Goal: Transaction & Acquisition: Purchase product/service

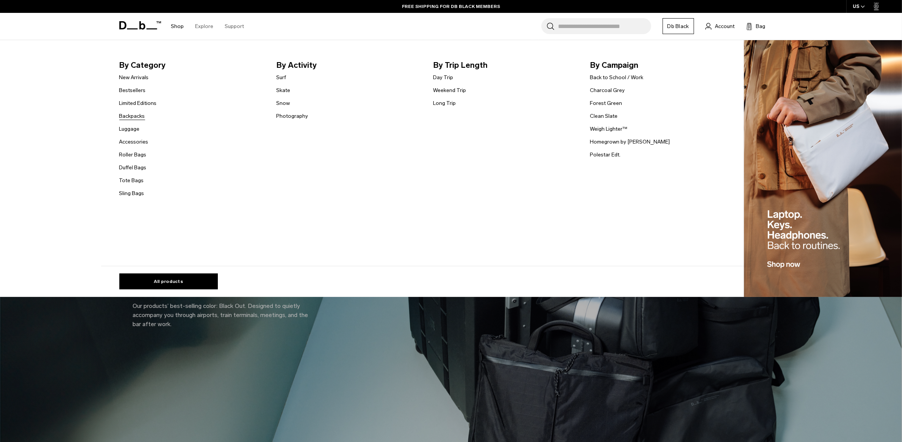
click at [138, 118] on link "Backpacks" at bounding box center [132, 116] width 26 height 8
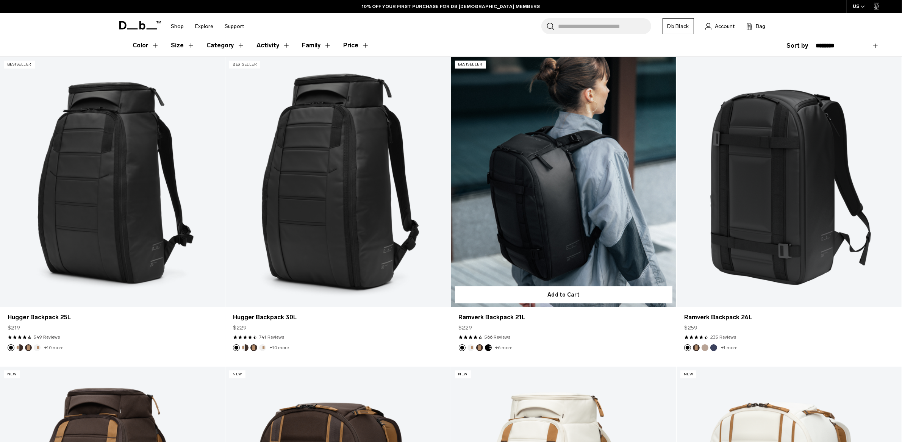
click at [543, 233] on link "Ramverk Backpack 21L" at bounding box center [563, 182] width 225 height 250
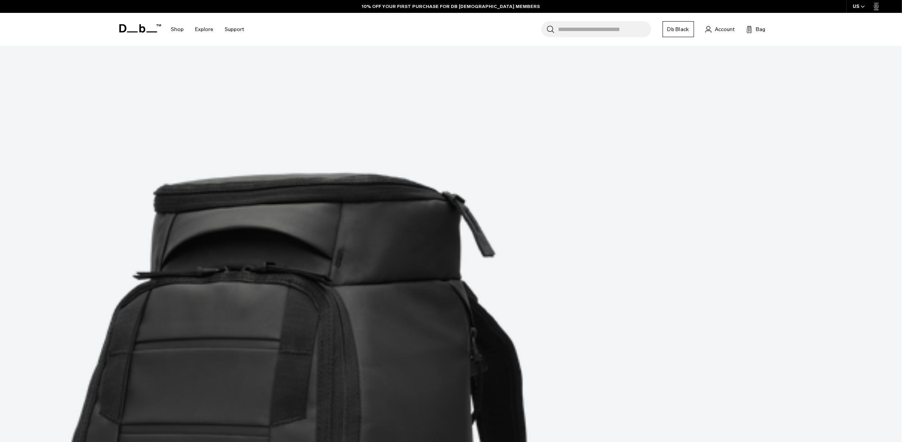
scroll to position [232, 0]
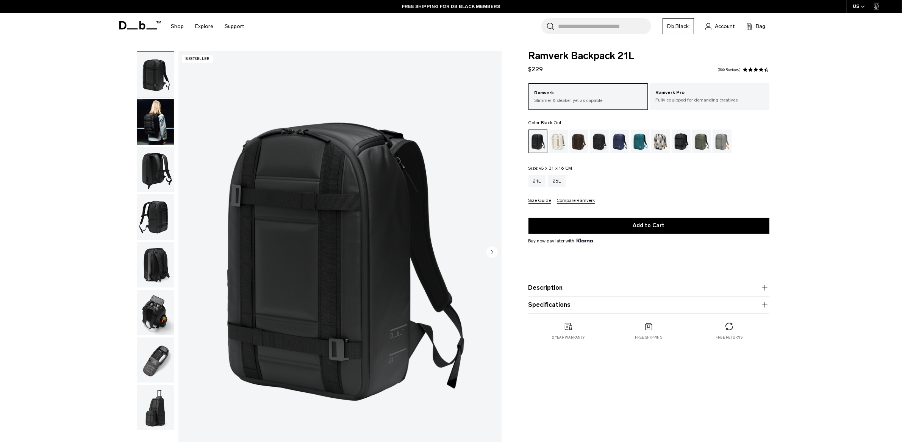
click at [164, 219] on img "button" at bounding box center [155, 216] width 37 height 45
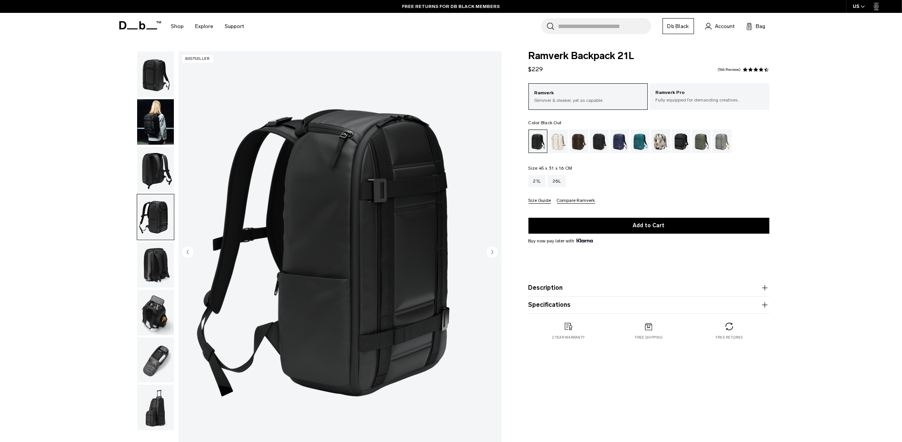
click at [158, 180] on img "button" at bounding box center [155, 169] width 37 height 45
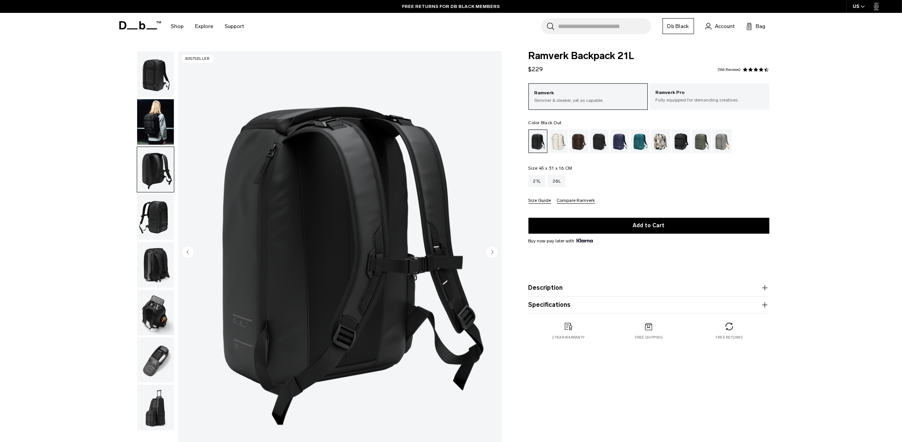
click at [145, 117] on img "button" at bounding box center [155, 121] width 37 height 45
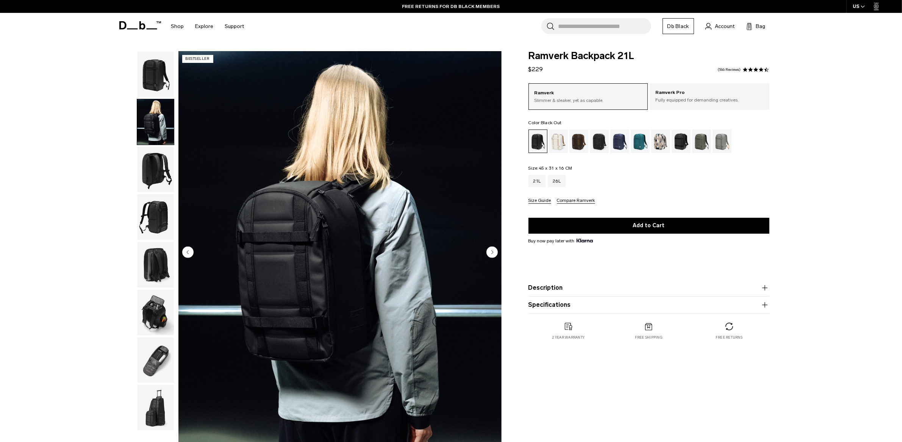
click at [146, 82] on img "button" at bounding box center [155, 74] width 37 height 45
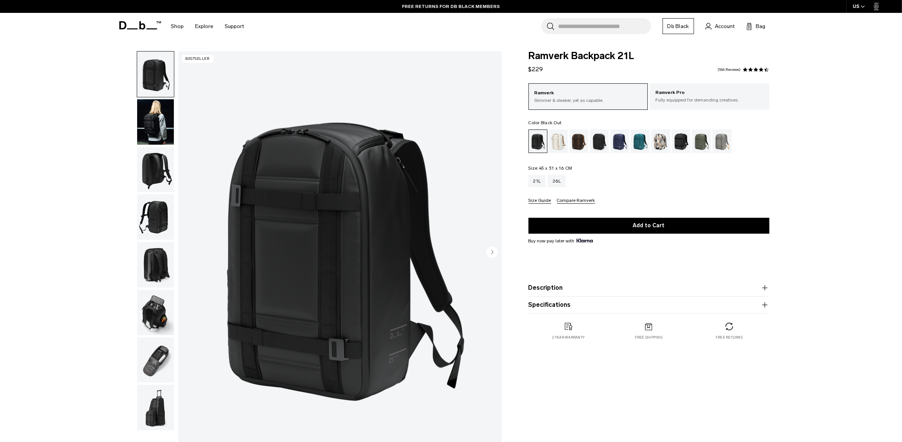
click at [152, 320] on img "button" at bounding box center [155, 312] width 37 height 45
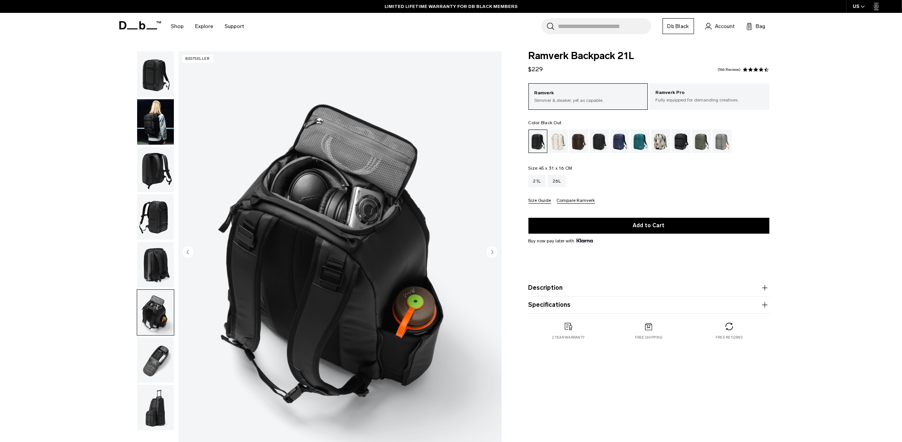
click at [152, 361] on img "button" at bounding box center [155, 360] width 37 height 45
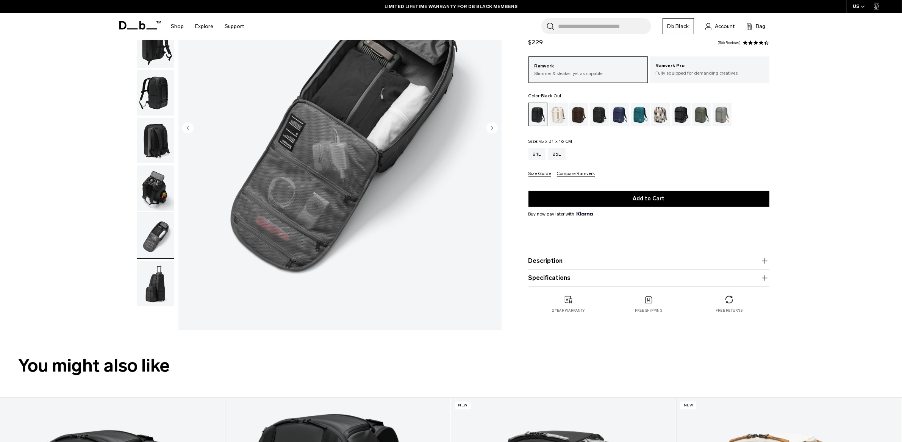
scroll to position [153, 0]
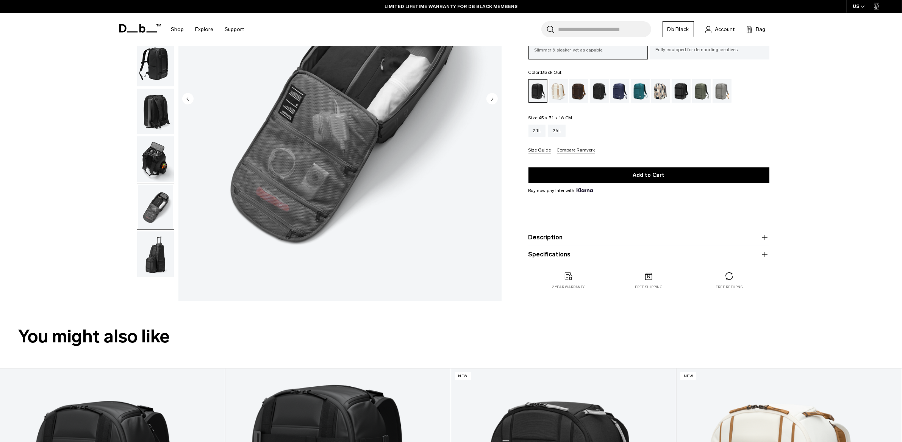
click at [764, 254] on icon "button" at bounding box center [764, 254] width 9 height 9
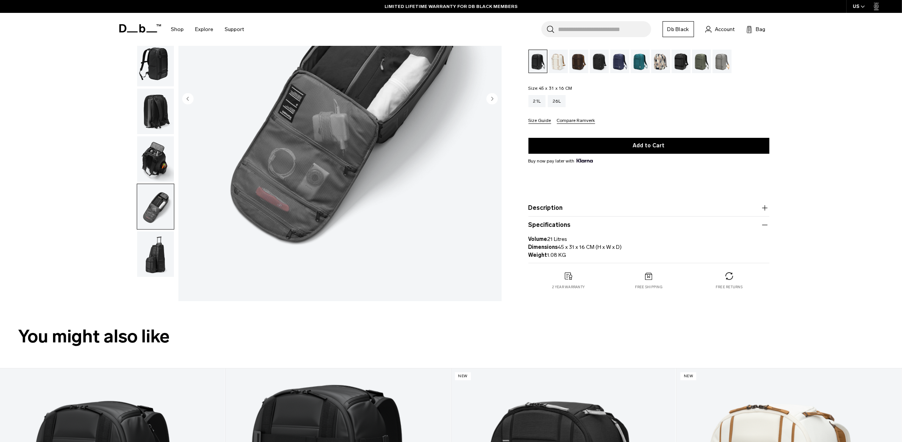
click at [763, 206] on icon "button" at bounding box center [764, 207] width 9 height 9
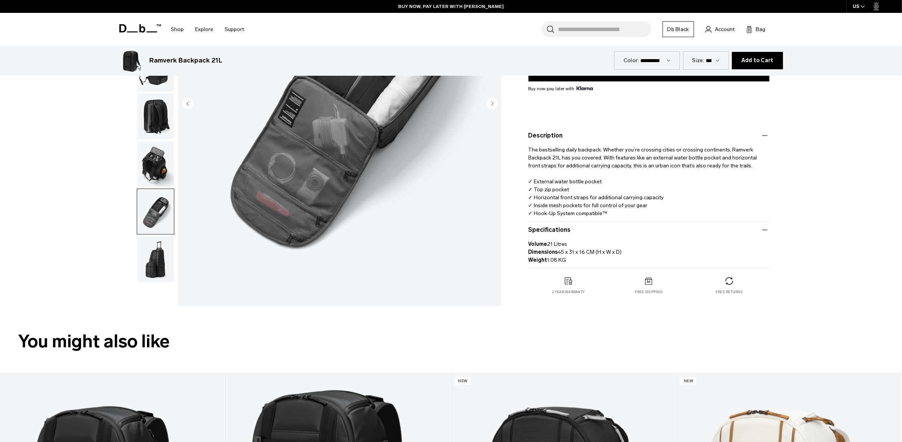
scroll to position [0, 0]
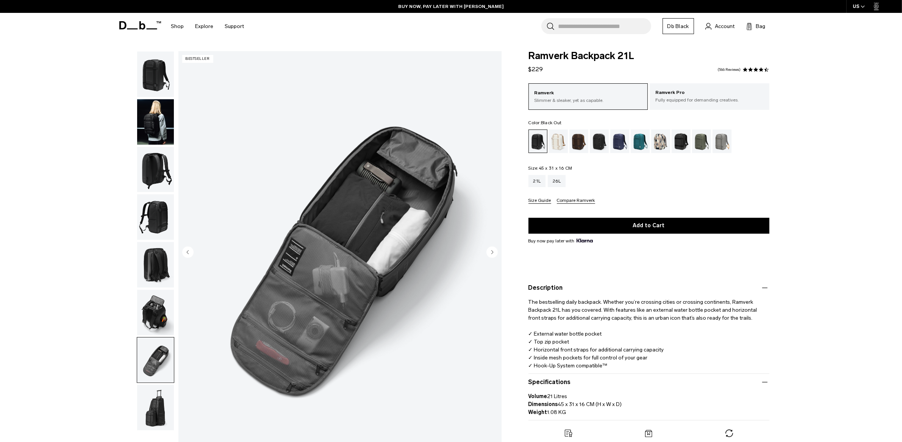
click at [153, 216] on img "button" at bounding box center [155, 216] width 37 height 45
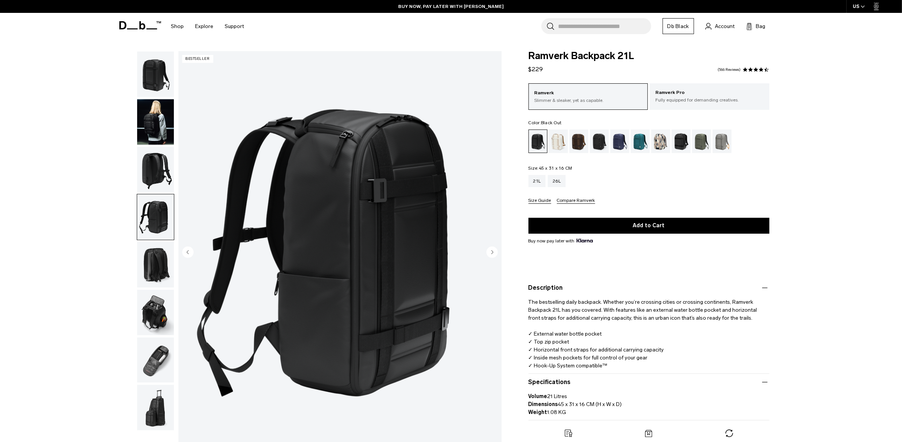
click at [150, 132] on img "button" at bounding box center [155, 121] width 37 height 45
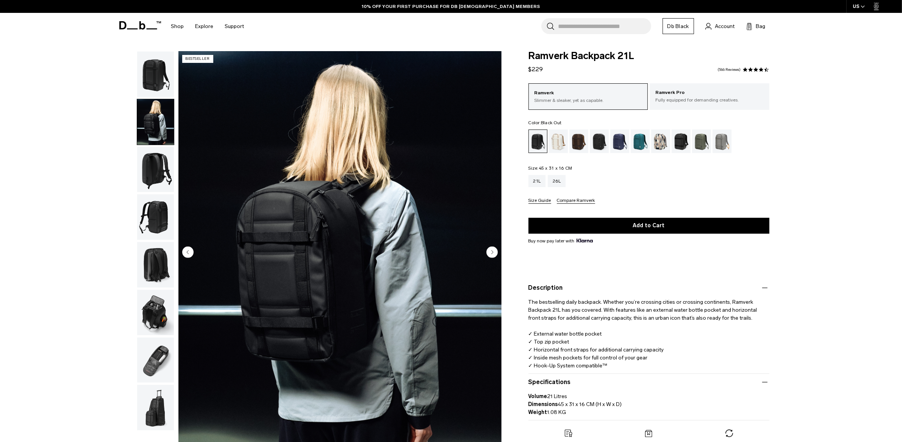
click at [152, 179] on img "button" at bounding box center [155, 169] width 37 height 45
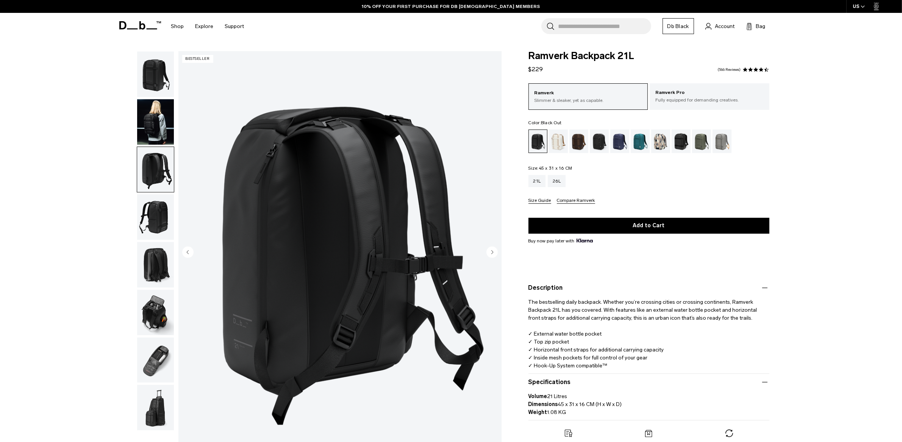
click at [151, 219] on img "button" at bounding box center [155, 216] width 37 height 45
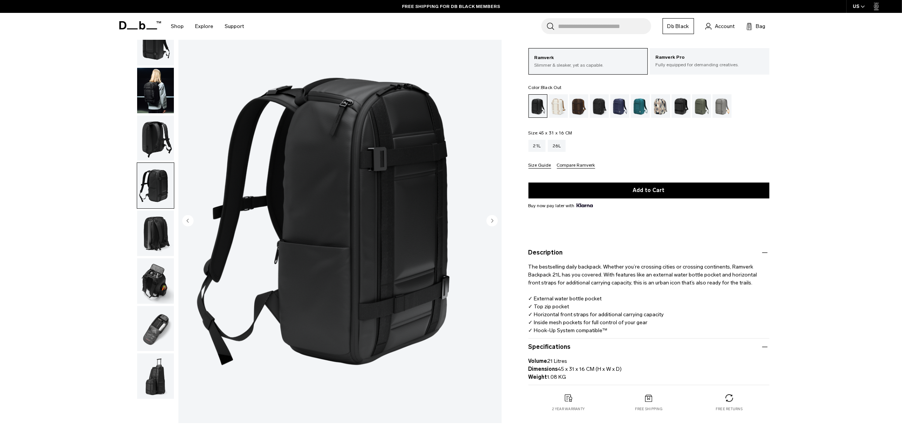
scroll to position [37, 0]
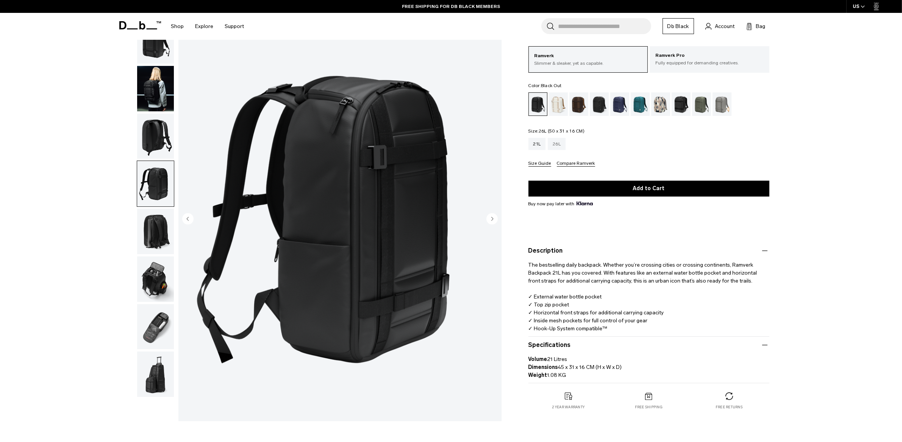
click at [555, 148] on div "26L" at bounding box center [557, 144] width 18 height 12
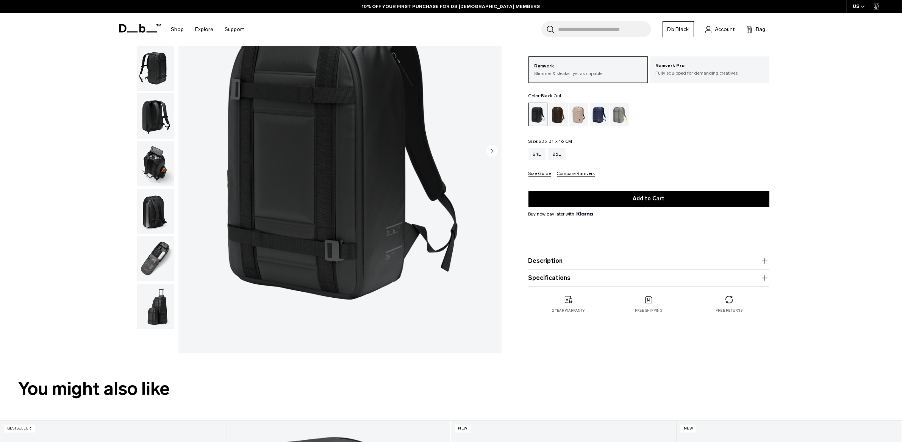
scroll to position [5, 0]
